Goal: Information Seeking & Learning: Learn about a topic

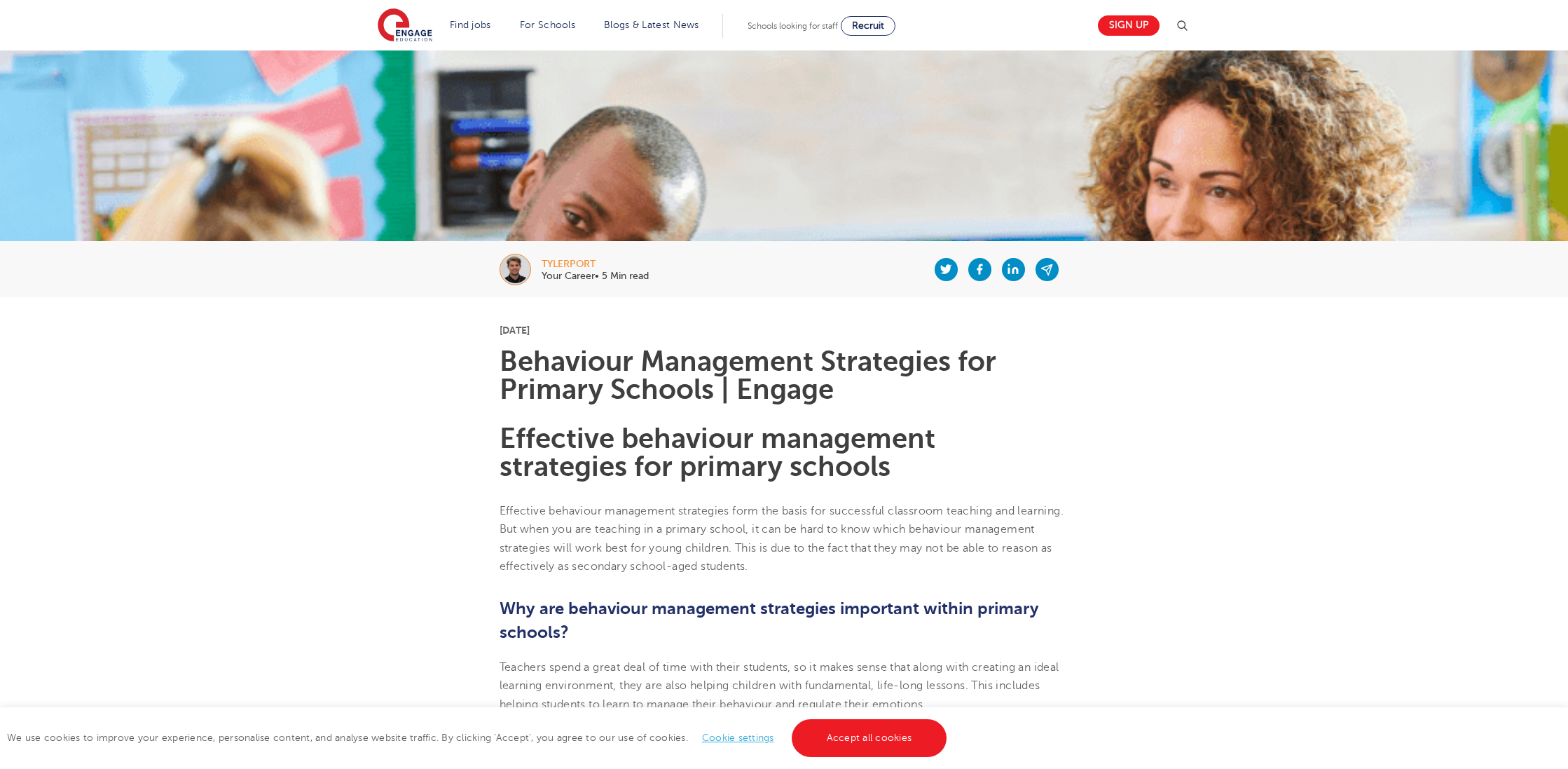
scroll to position [91, 0]
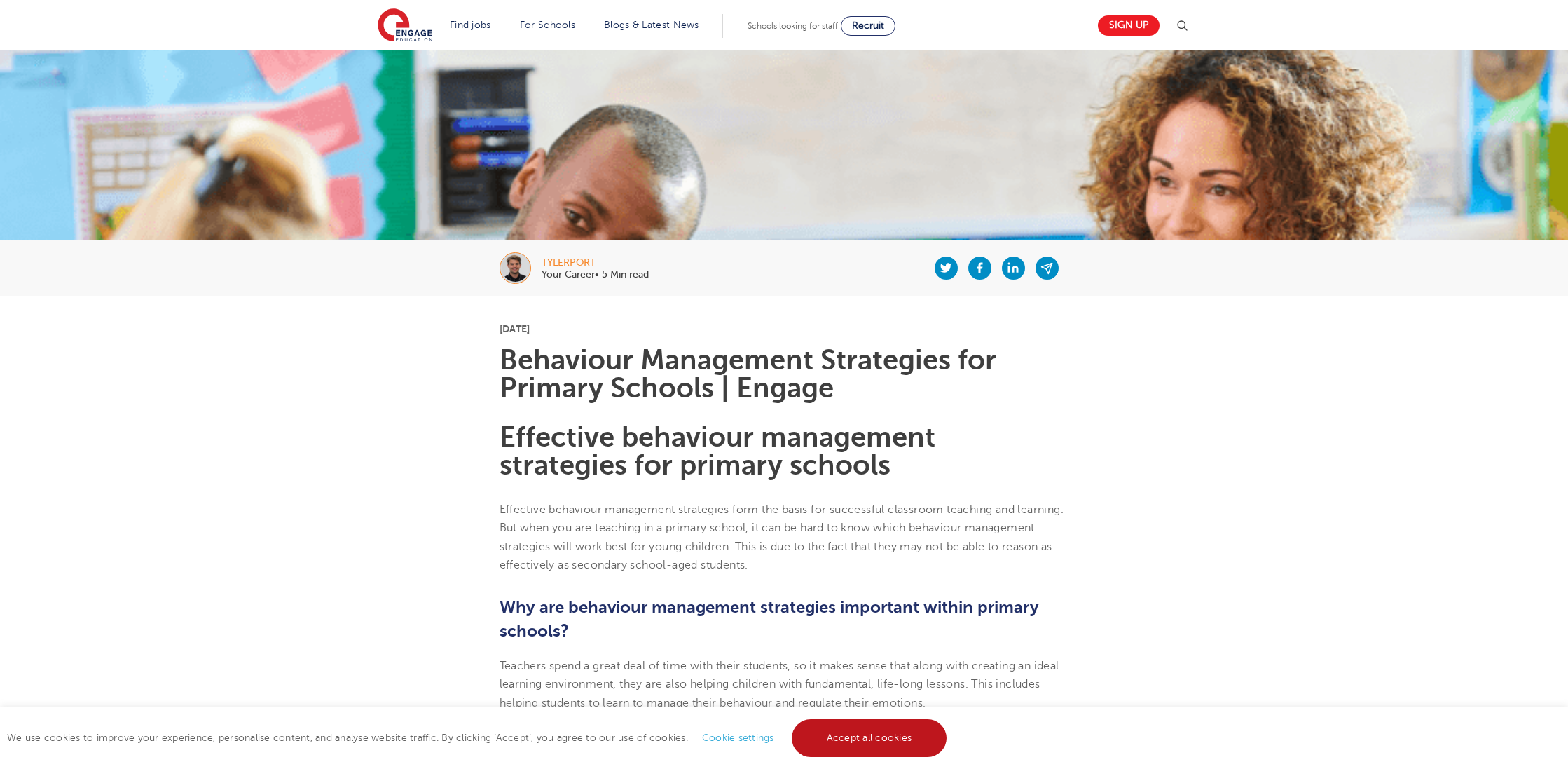
click at [854, 736] on link "Accept all cookies" at bounding box center [869, 738] width 155 height 38
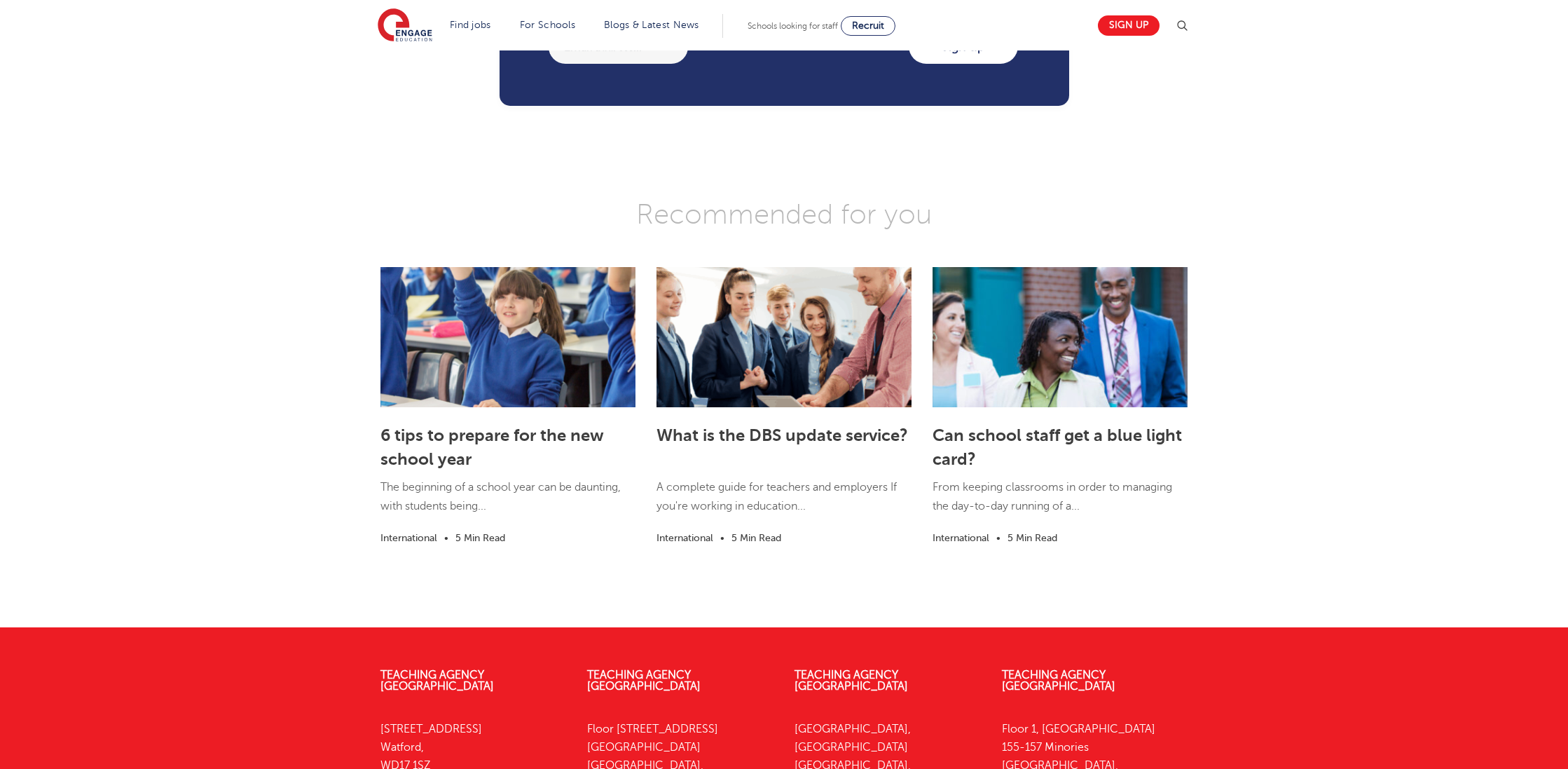
scroll to position [2405, 0]
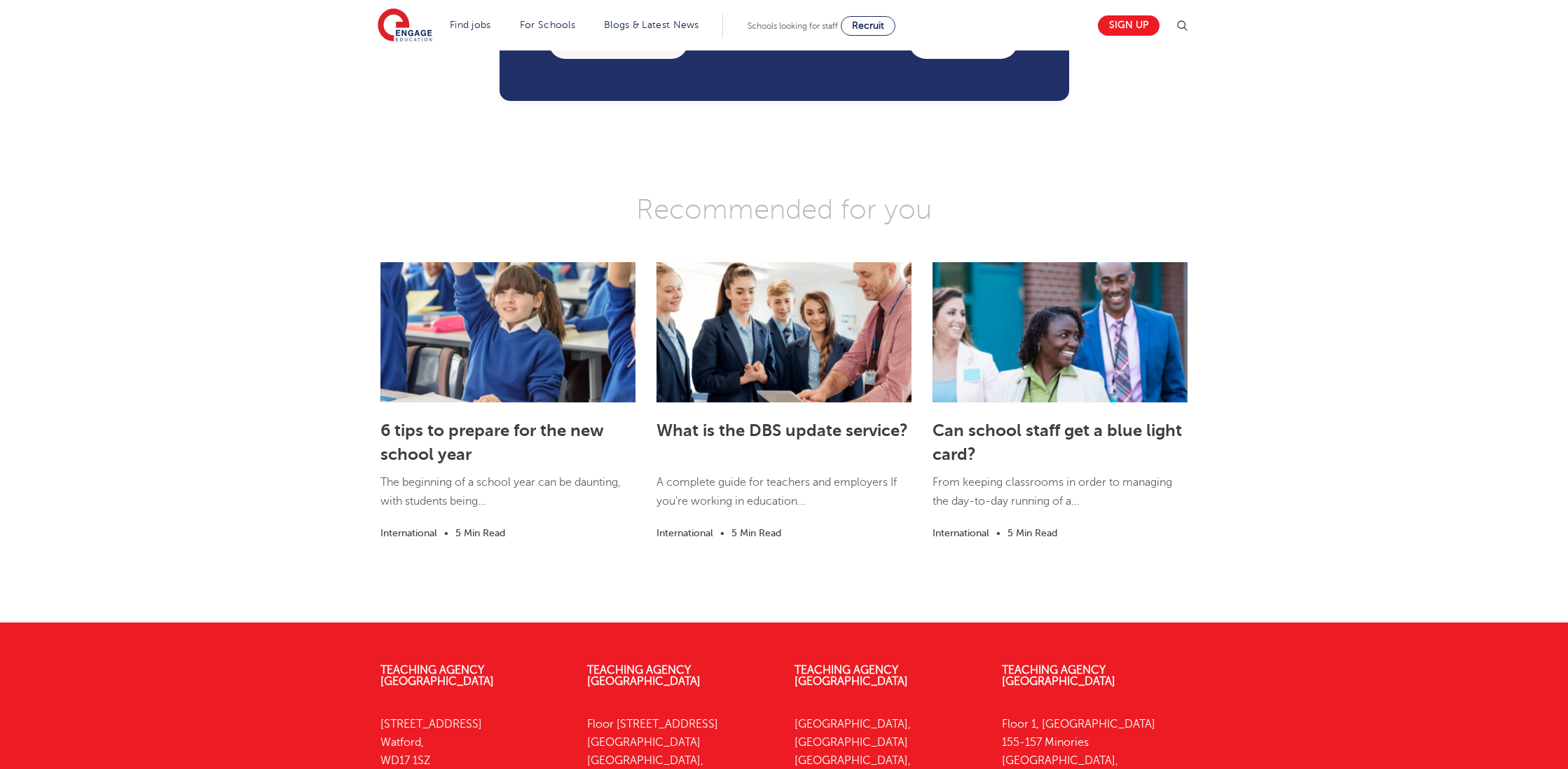
click at [448, 464] on link "6 tips to prepare for the new school year" at bounding box center [492, 442] width 223 height 44
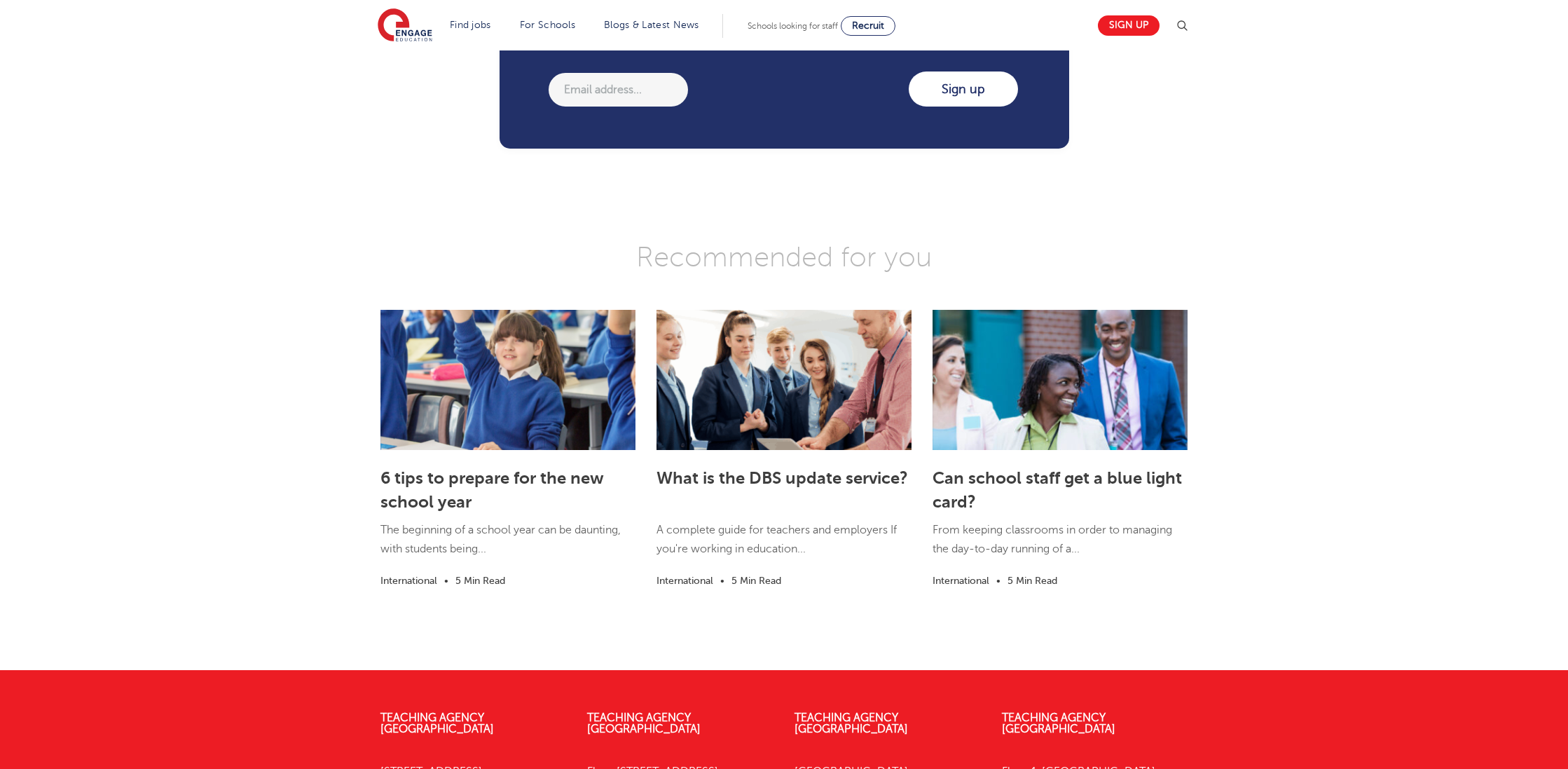
scroll to position [2357, 0]
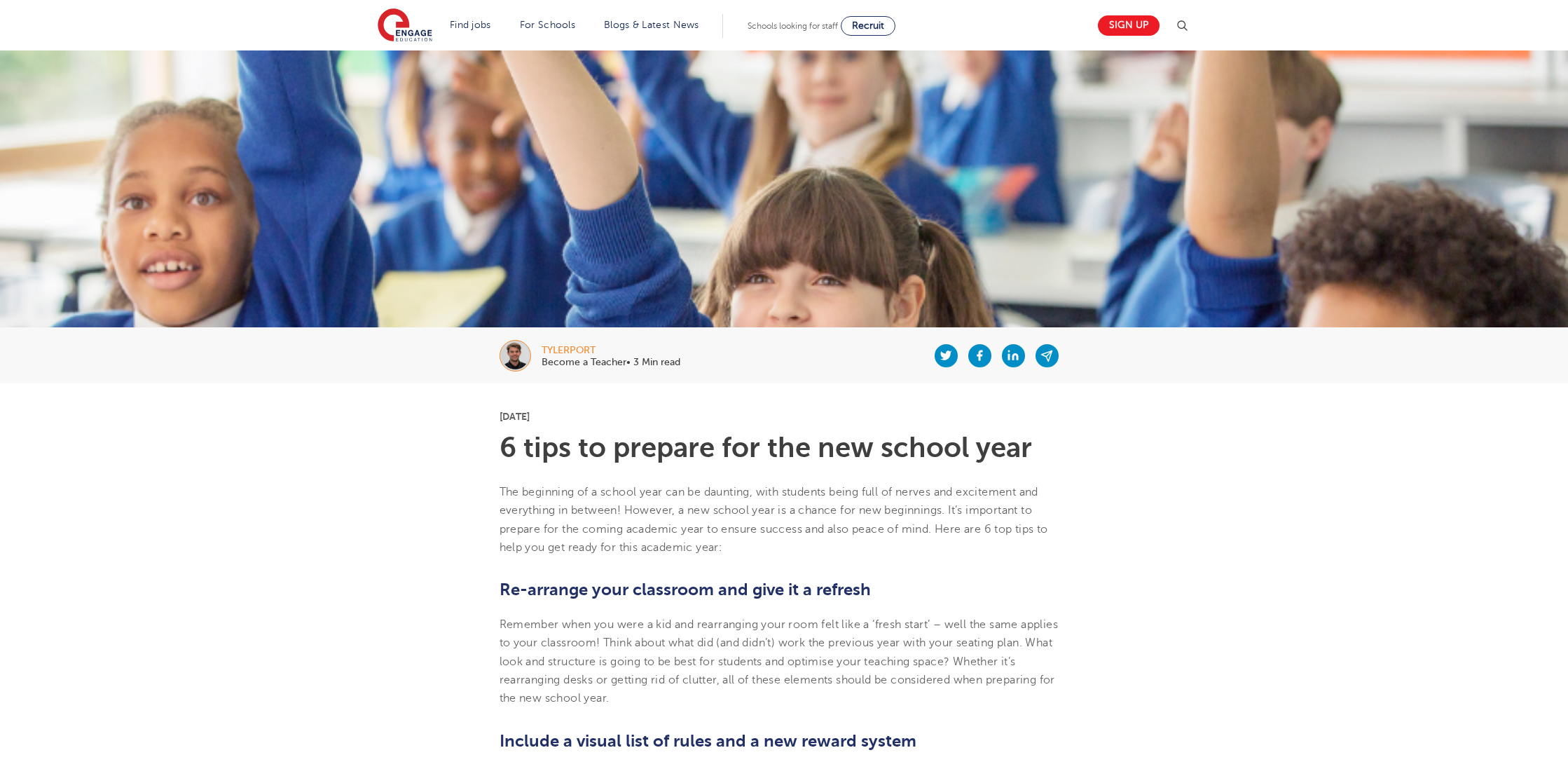
scroll to position [3, 0]
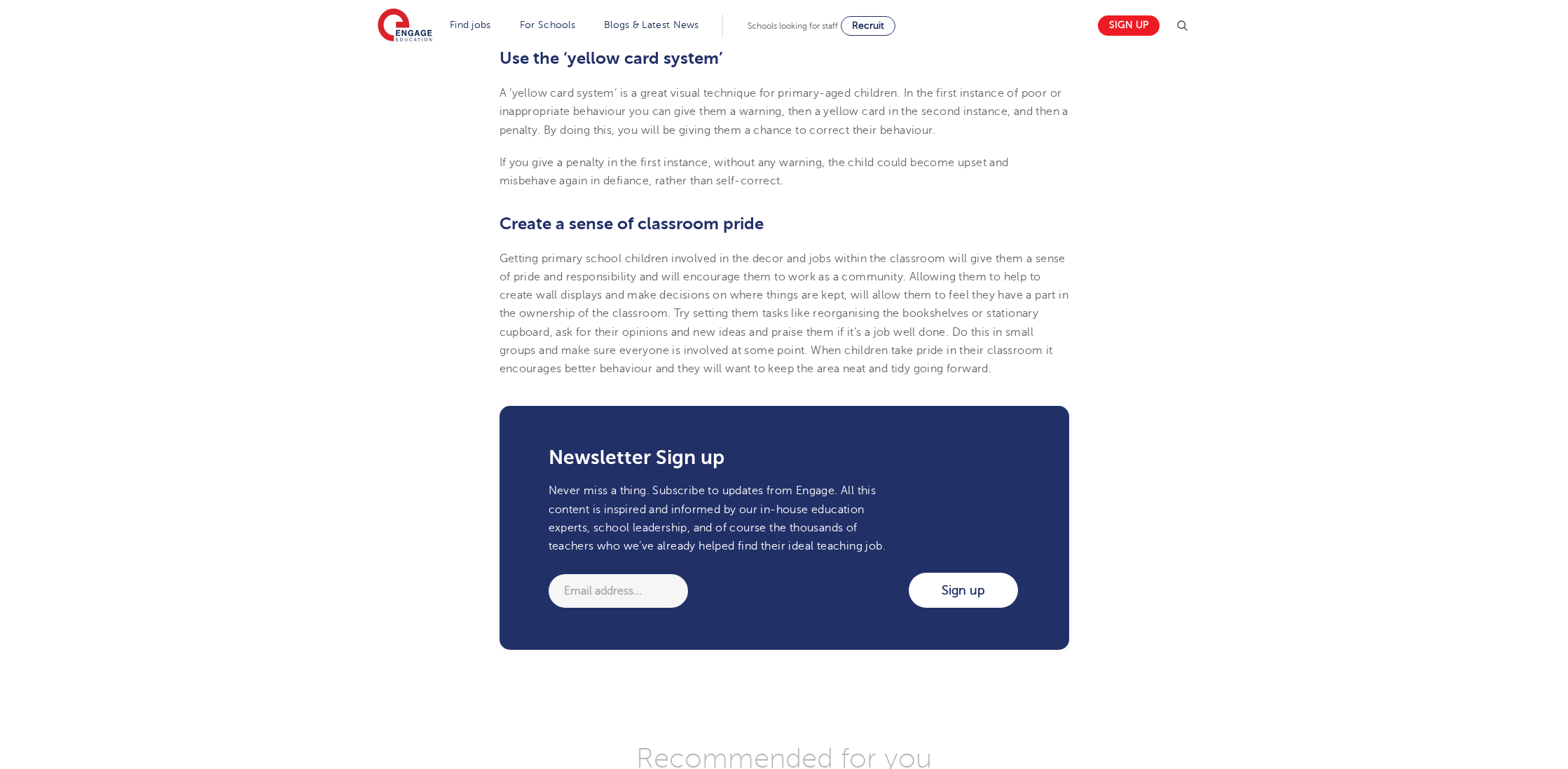
scroll to position [1858, 0]
